Goal: Task Accomplishment & Management: Manage account settings

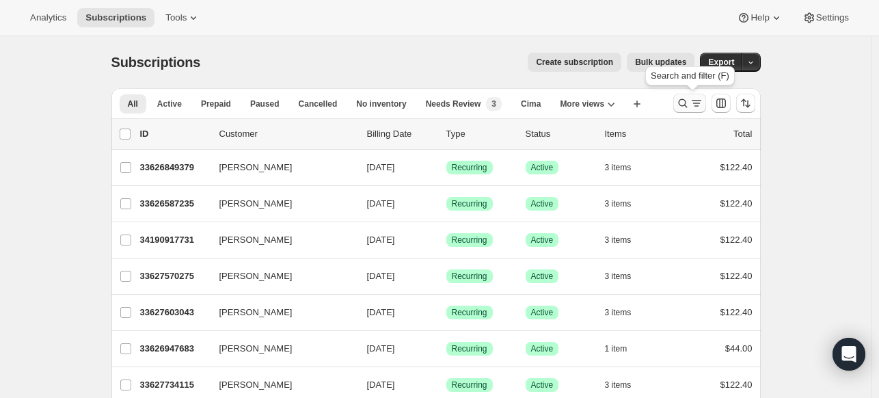
click at [689, 101] on icon "Search and filter results" at bounding box center [683, 103] width 14 height 14
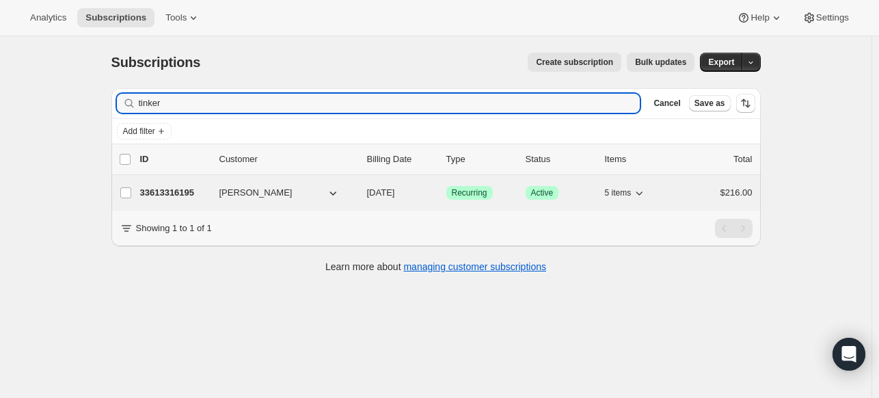
type input "tinker"
click at [179, 191] on p "33613316195" at bounding box center [174, 193] width 68 height 14
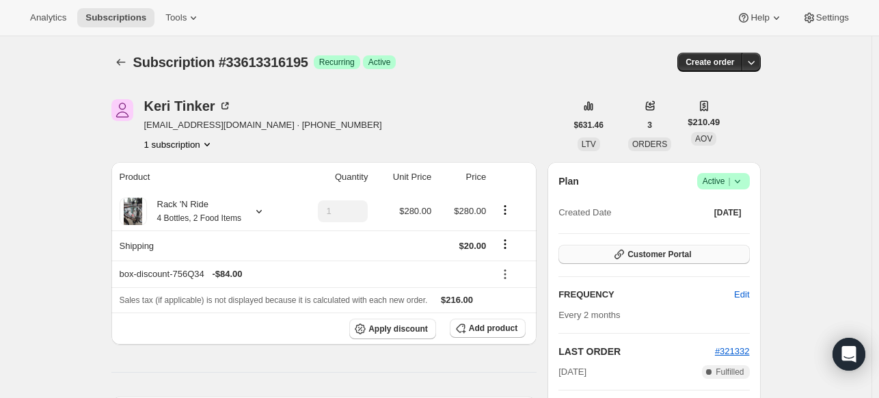
click at [666, 251] on span "Customer Portal" at bounding box center [659, 254] width 64 height 11
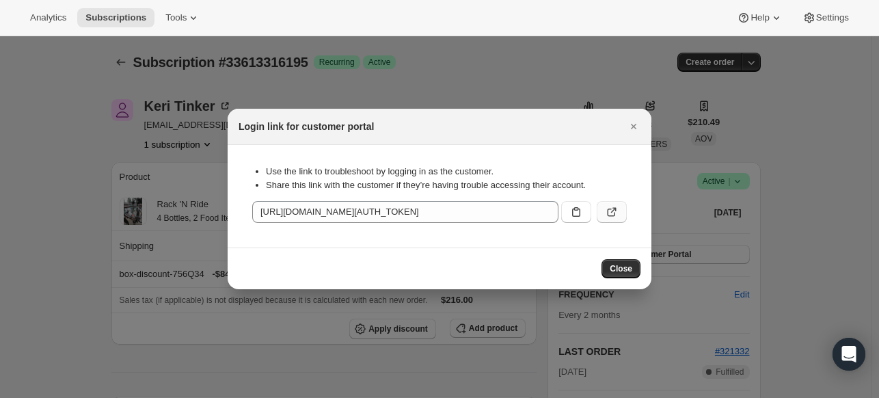
click at [615, 214] on icon ":rcc:" at bounding box center [612, 212] width 14 height 14
click at [631, 267] on span "Close" at bounding box center [621, 268] width 23 height 11
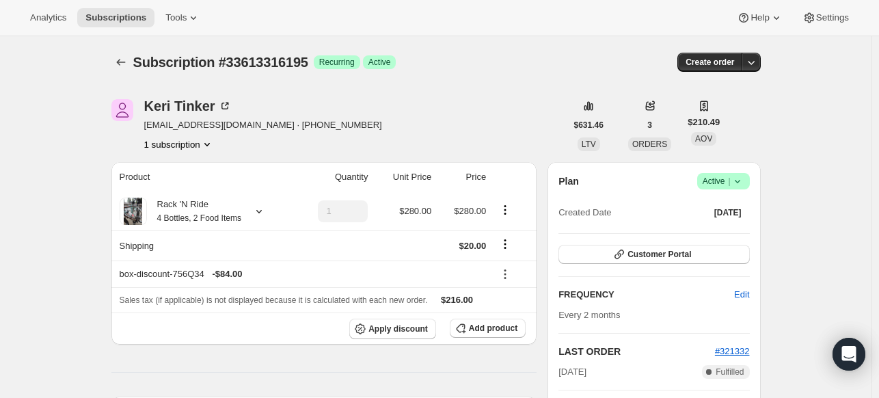
scroll to position [4, 0]
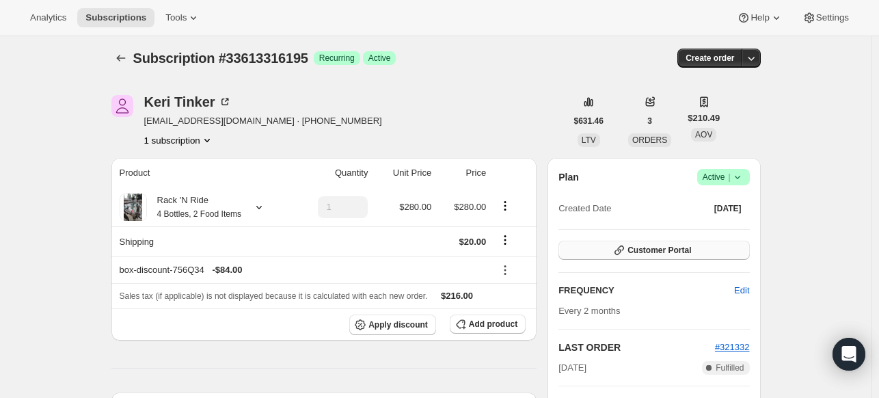
click at [640, 256] on button "Customer Portal" at bounding box center [653, 250] width 191 height 19
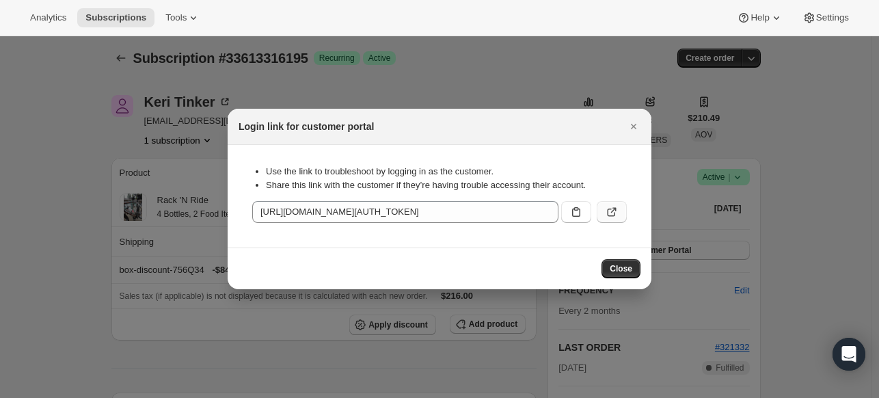
click at [612, 220] on button ":rcc:" at bounding box center [612, 212] width 30 height 22
click at [626, 265] on span "Close" at bounding box center [621, 268] width 23 height 11
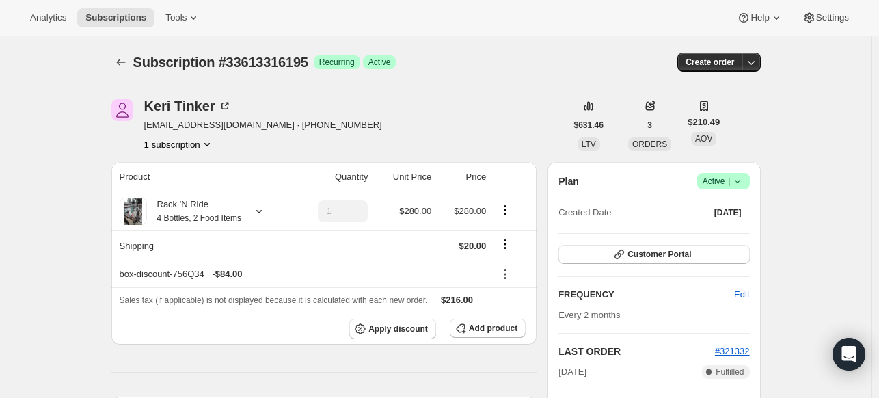
scroll to position [4, 0]
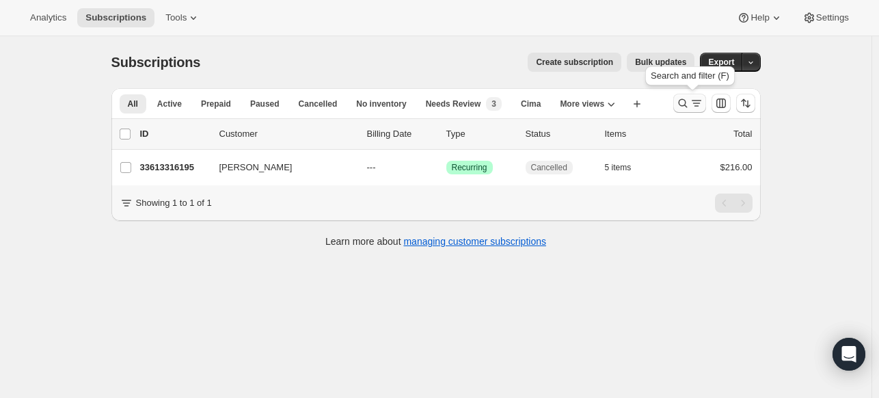
click at [686, 105] on icon "Search and filter results" at bounding box center [683, 103] width 14 height 14
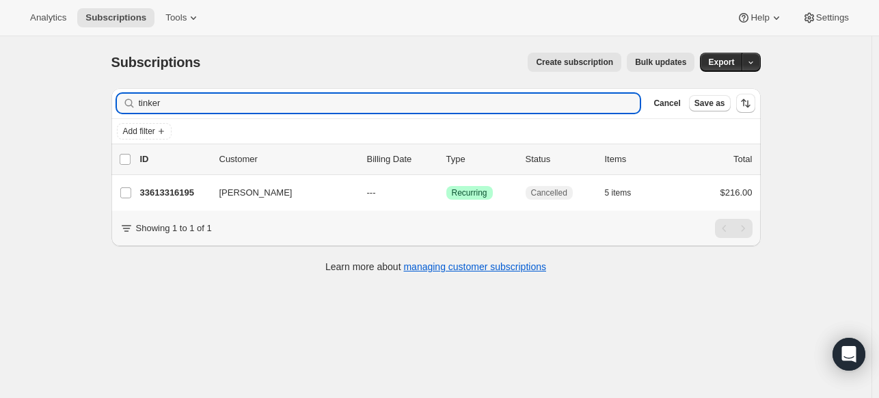
drag, startPoint x: 177, startPoint y: 104, endPoint x: 94, endPoint y: 96, distance: 83.7
click at [94, 96] on div "Subscriptions. This page is ready Subscriptions Create subscription Bulk update…" at bounding box center [435, 235] width 871 height 398
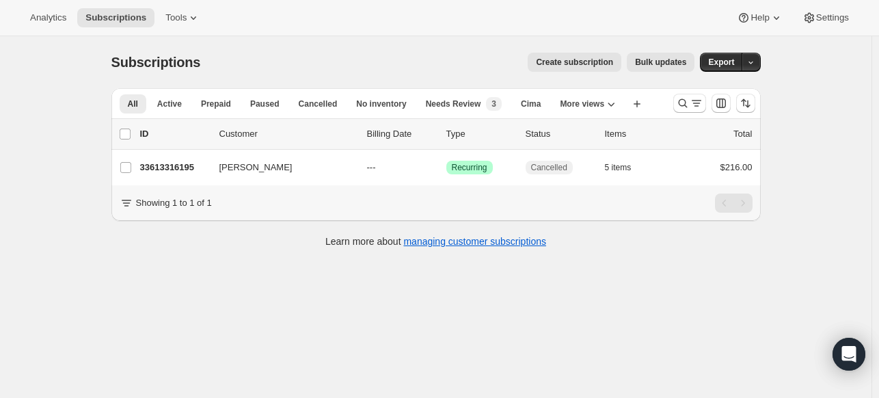
click at [109, 178] on div "All Active Prepaid Paused Cancelled No inventory Needs Review Cima Trad Clubs Q…" at bounding box center [430, 169] width 660 height 185
click at [686, 106] on icon "Search and filter results" at bounding box center [683, 103] width 14 height 14
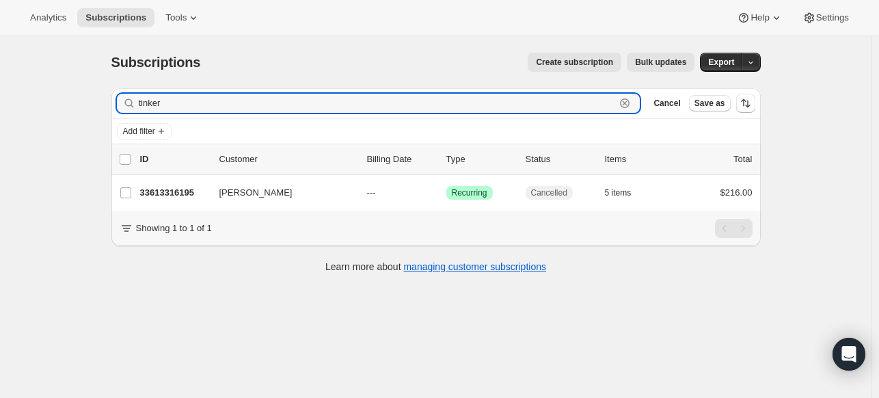
click at [626, 100] on icon "button" at bounding box center [625, 103] width 14 height 14
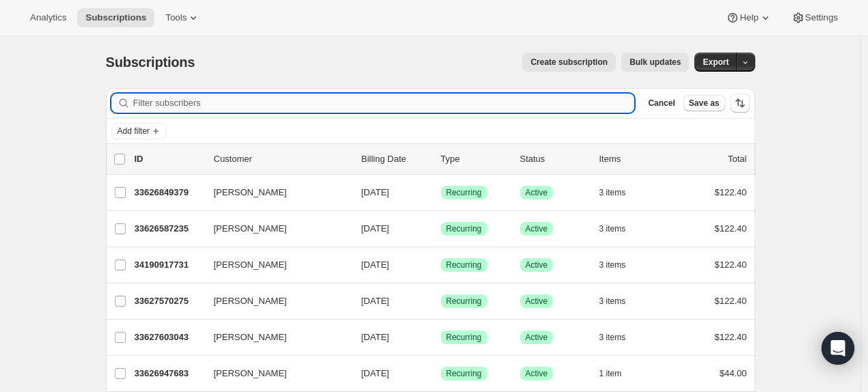
click at [489, 107] on input "Filter subscribers" at bounding box center [384, 103] width 502 height 19
paste input "jen.liebel@gmail.com"
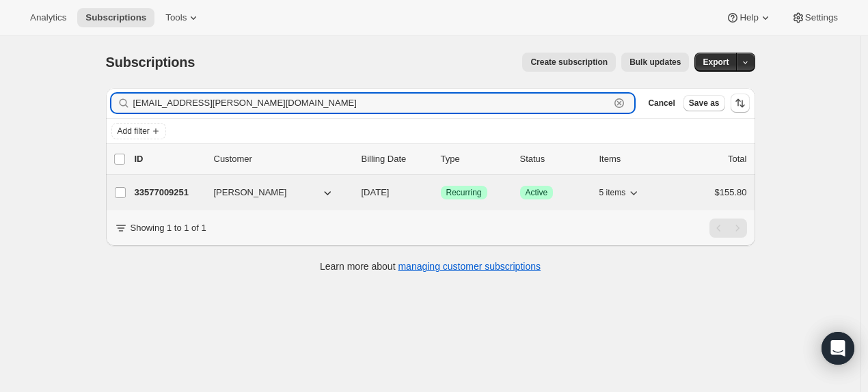
type input "jen.liebel@gmail.com"
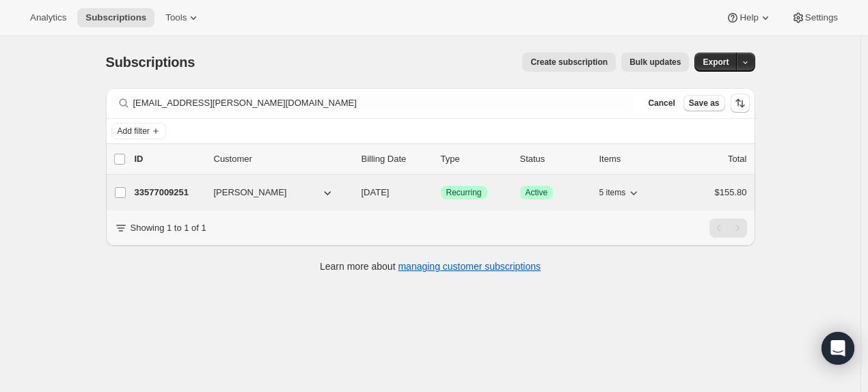
click at [169, 188] on p "33577009251" at bounding box center [169, 193] width 68 height 14
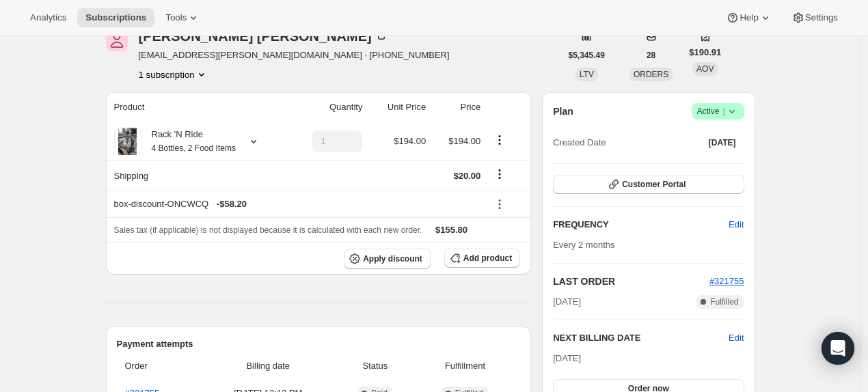
scroll to position [85, 0]
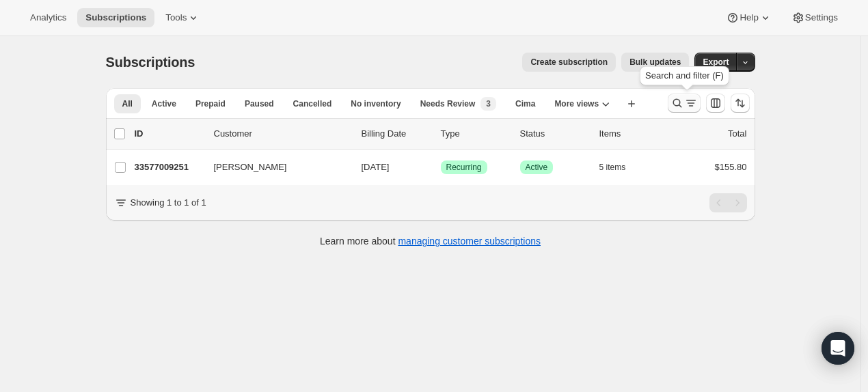
click at [684, 102] on icon "Search and filter results" at bounding box center [678, 103] width 14 height 14
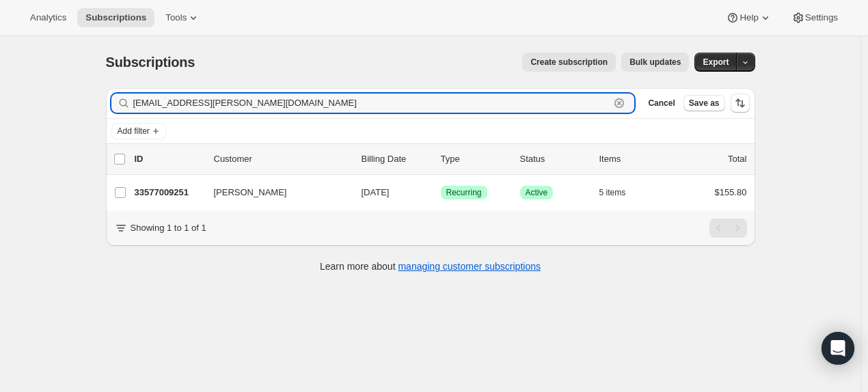
click at [622, 107] on icon "button" at bounding box center [619, 103] width 10 height 10
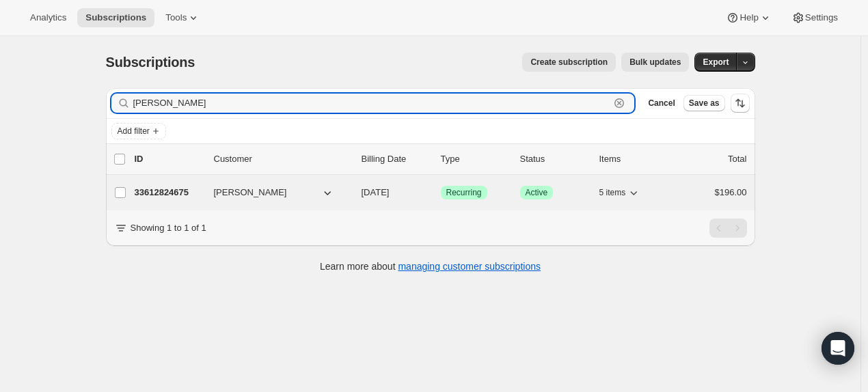
type input "winston"
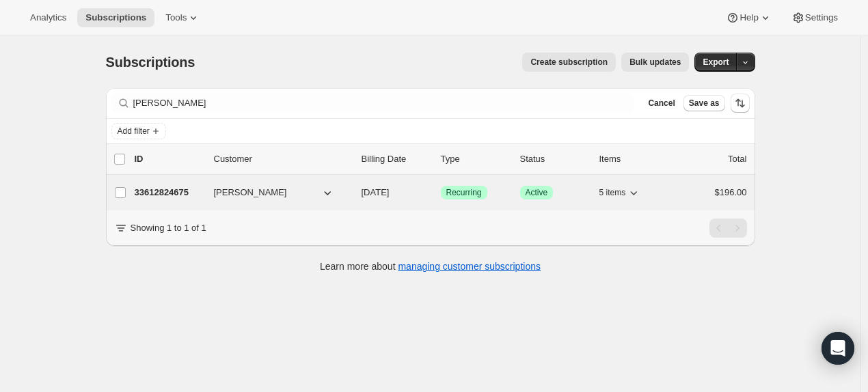
click at [161, 189] on p "33612824675" at bounding box center [169, 193] width 68 height 14
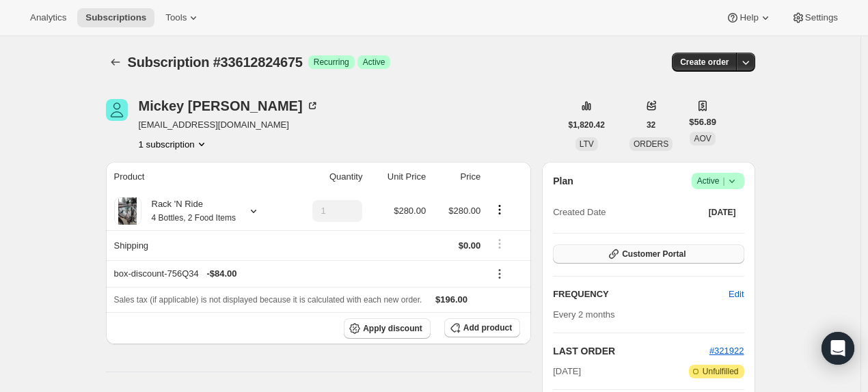
click at [683, 249] on span "Customer Portal" at bounding box center [654, 254] width 64 height 11
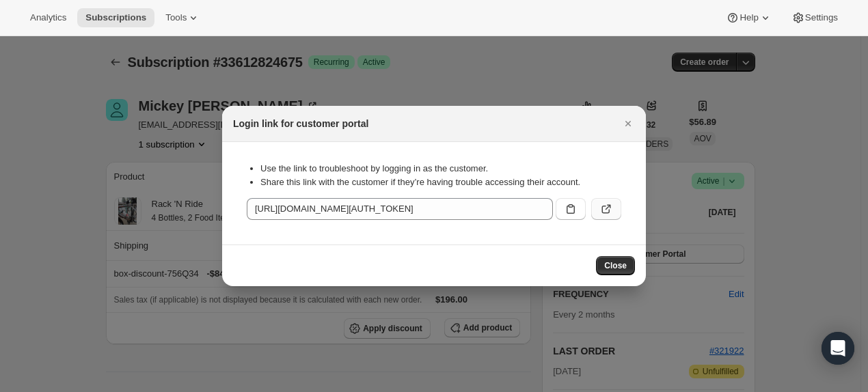
click at [605, 210] on icon ":ru7:" at bounding box center [606, 209] width 14 height 14
click at [636, 123] on button "Close" at bounding box center [628, 123] width 19 height 19
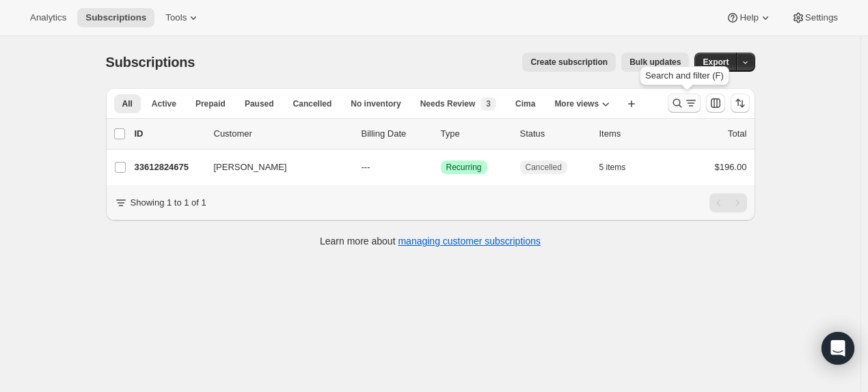
click at [677, 103] on icon "Search and filter results" at bounding box center [678, 103] width 14 height 14
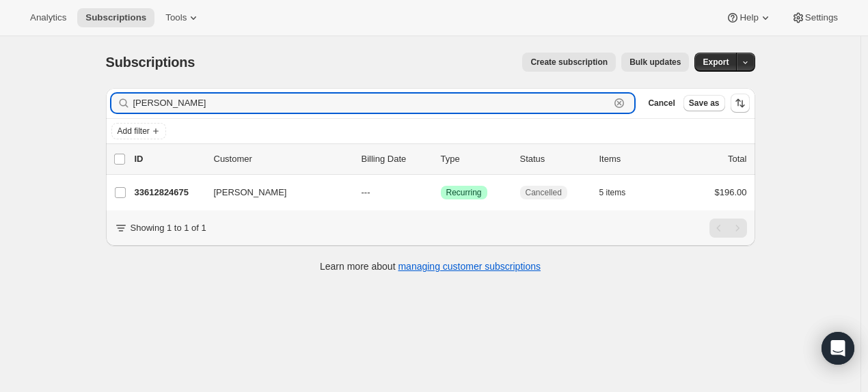
click at [622, 106] on icon "button" at bounding box center [619, 103] width 14 height 14
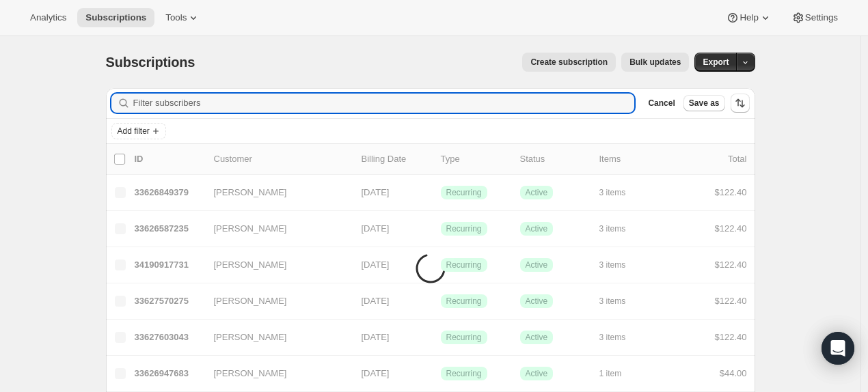
paste input "320956"
type input "320956"
